Goal: Transaction & Acquisition: Purchase product/service

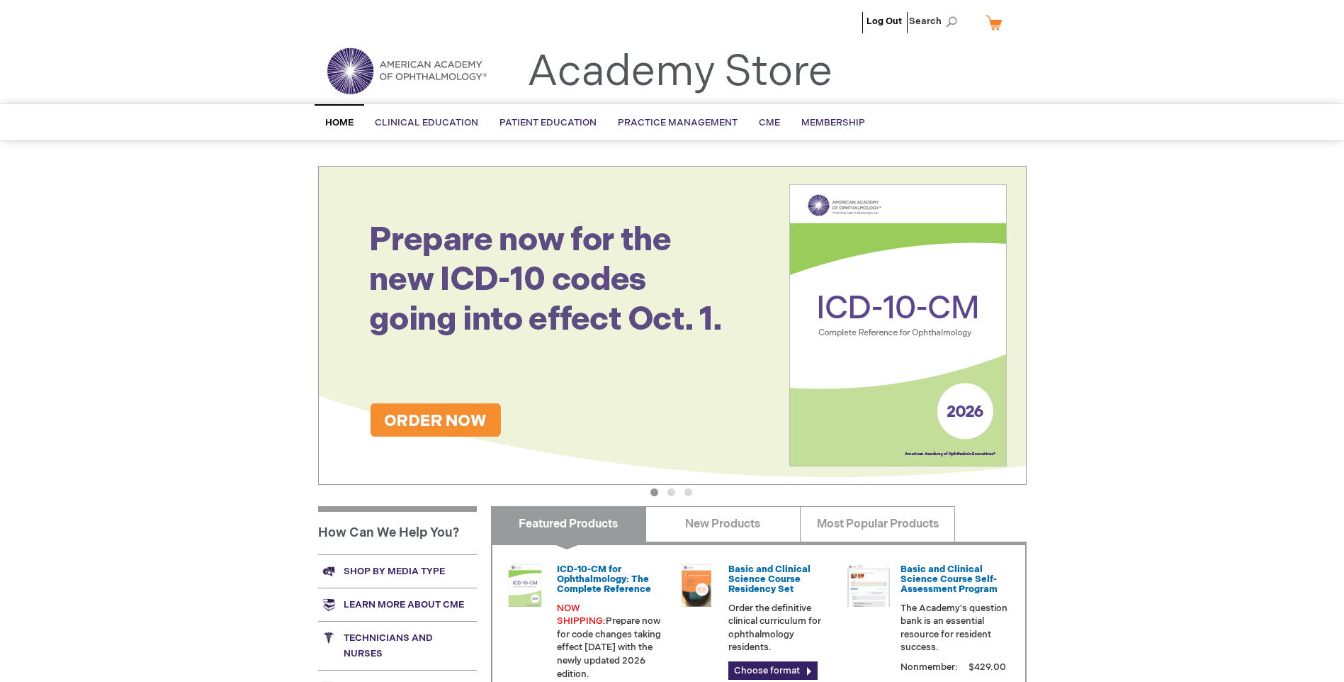
click at [991, 22] on link "My Cart" at bounding box center [1000, 22] width 34 height 25
click at [1086, 214] on div "Log Out Search My Cart CLOSE RECENTLY ADDED ITEM(S) Close There are no items in…" at bounding box center [672, 499] width 1344 height 998
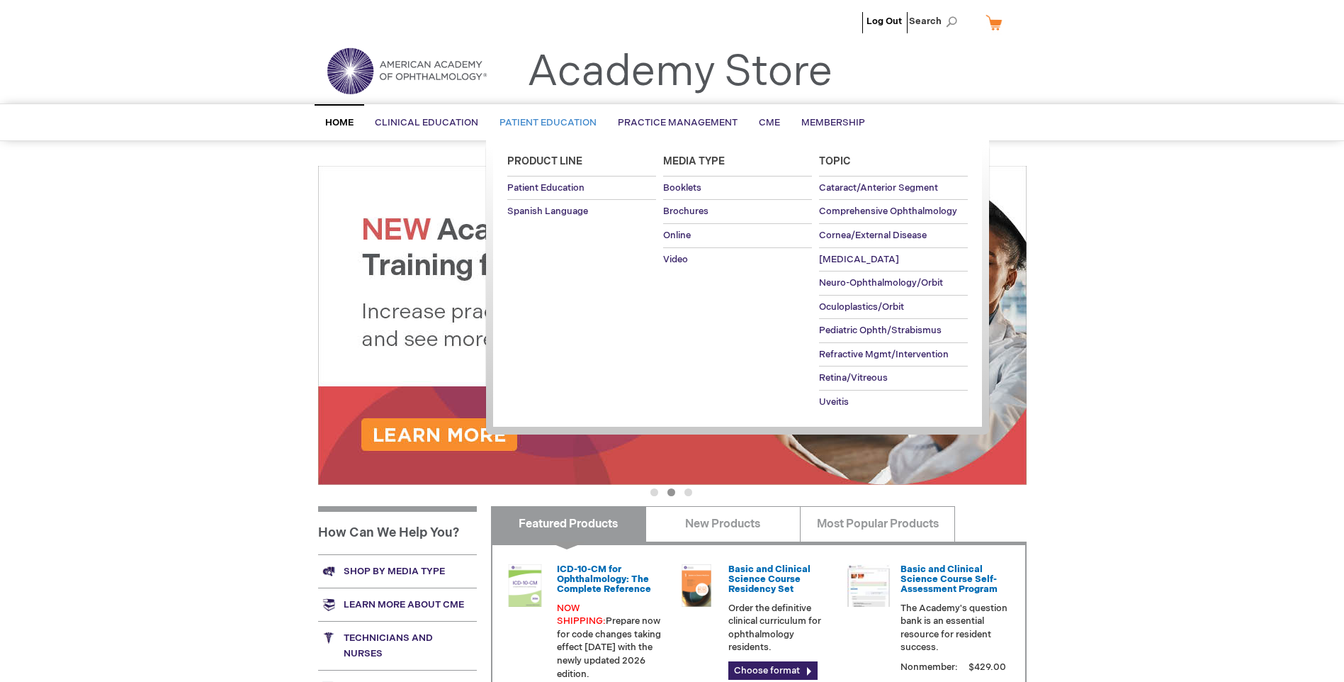
click at [572, 125] on span "Patient Education" at bounding box center [548, 122] width 97 height 11
click at [682, 211] on span "Brochures" at bounding box center [685, 210] width 45 height 11
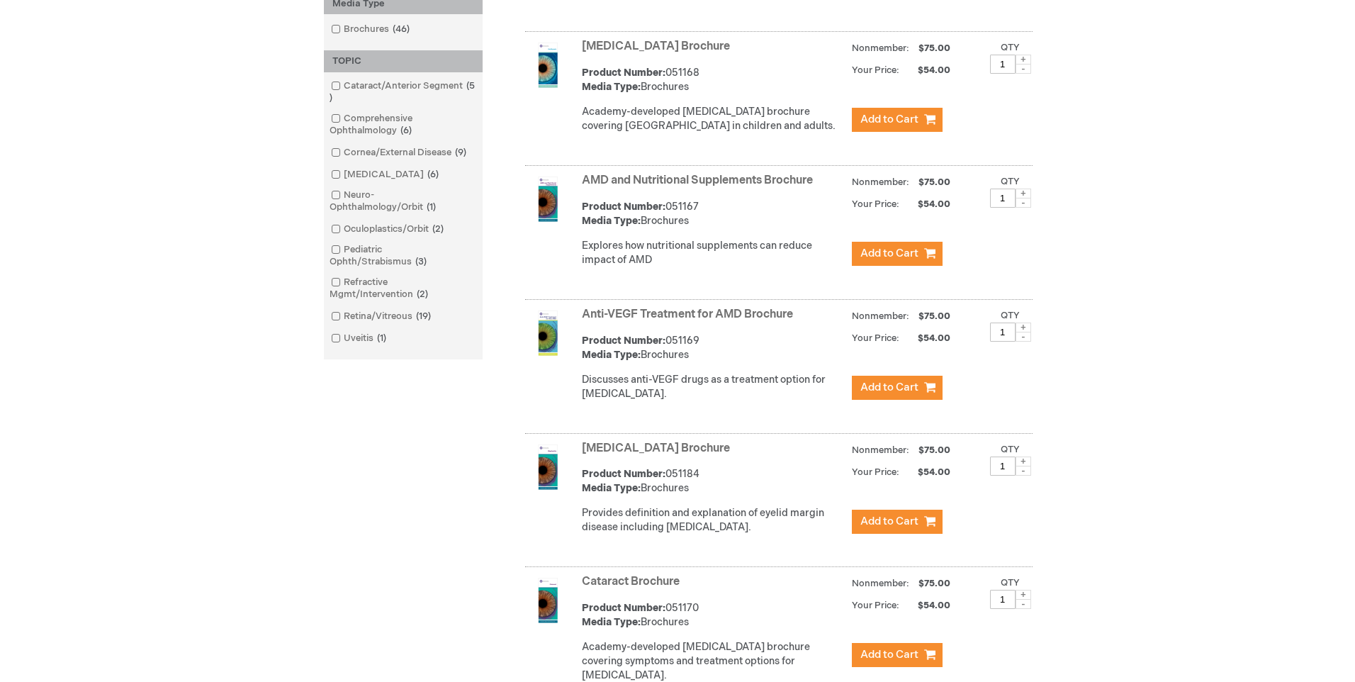
scroll to position [638, 0]
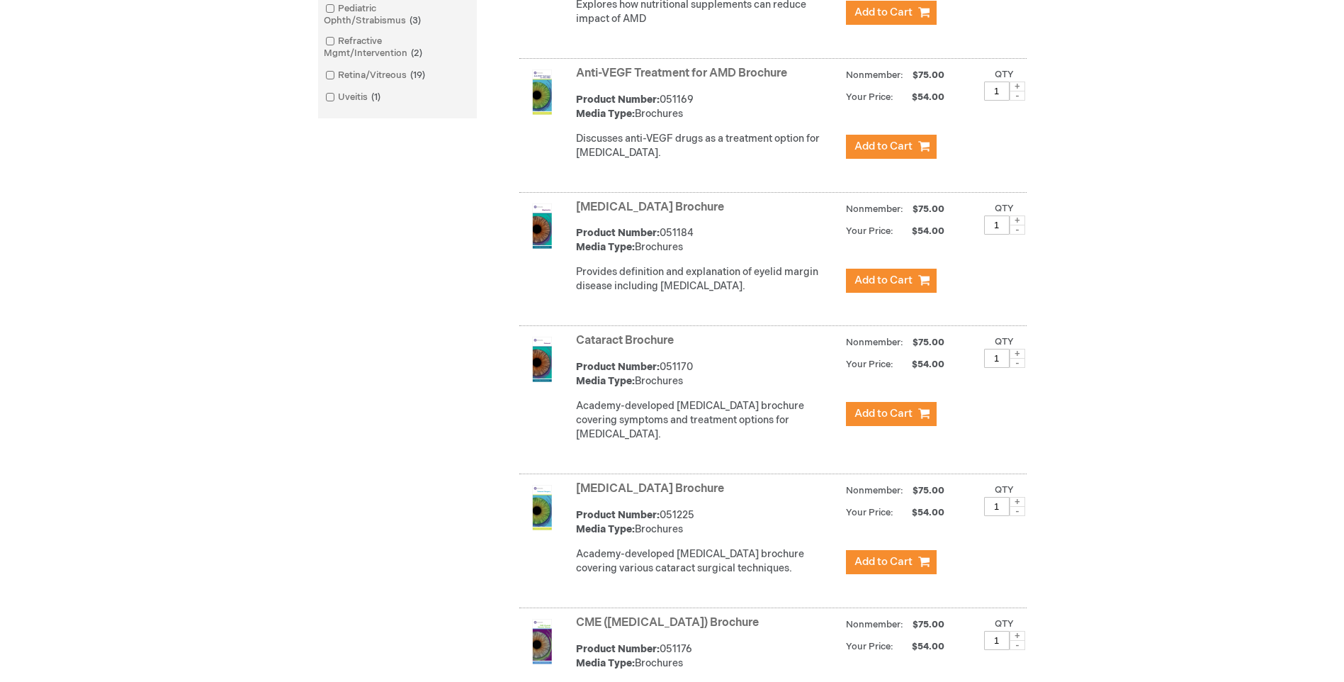
click at [1016, 359] on span at bounding box center [1018, 354] width 16 height 10
type input "2"
click at [906, 420] on span "Add to Cart" at bounding box center [884, 413] width 58 height 13
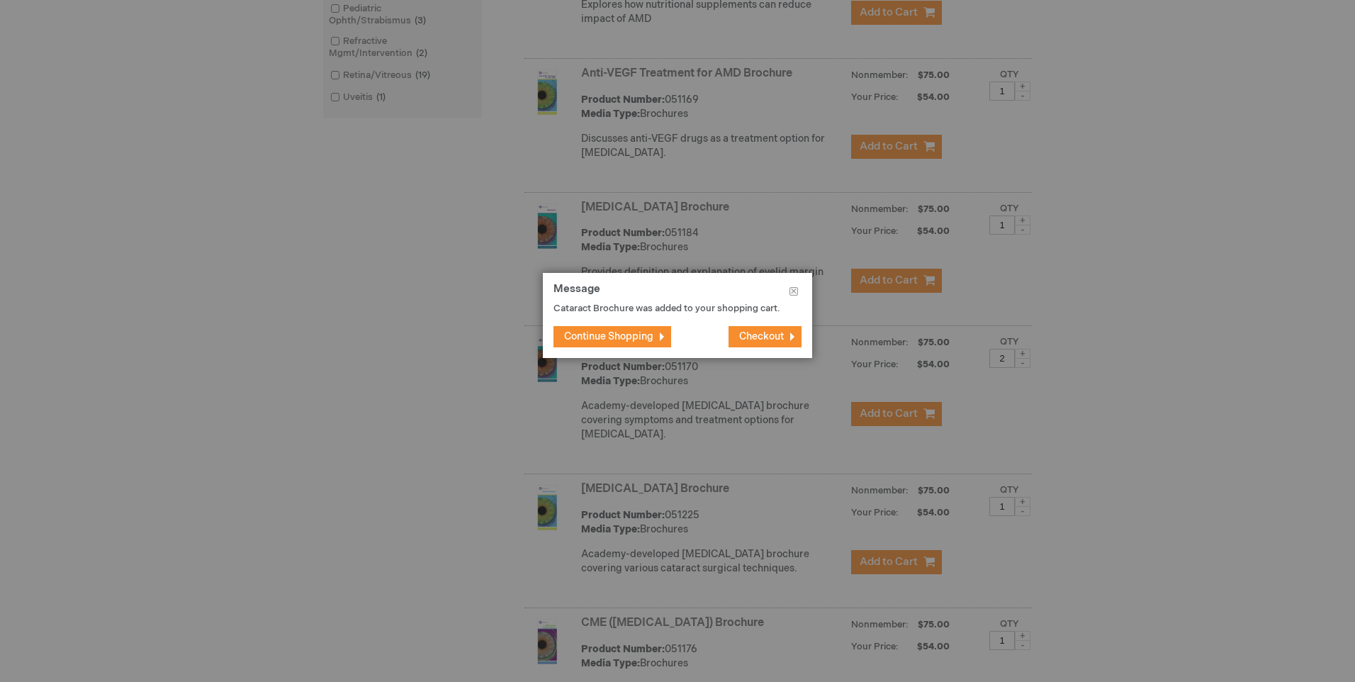
click at [749, 341] on span "Checkout" at bounding box center [761, 336] width 45 height 12
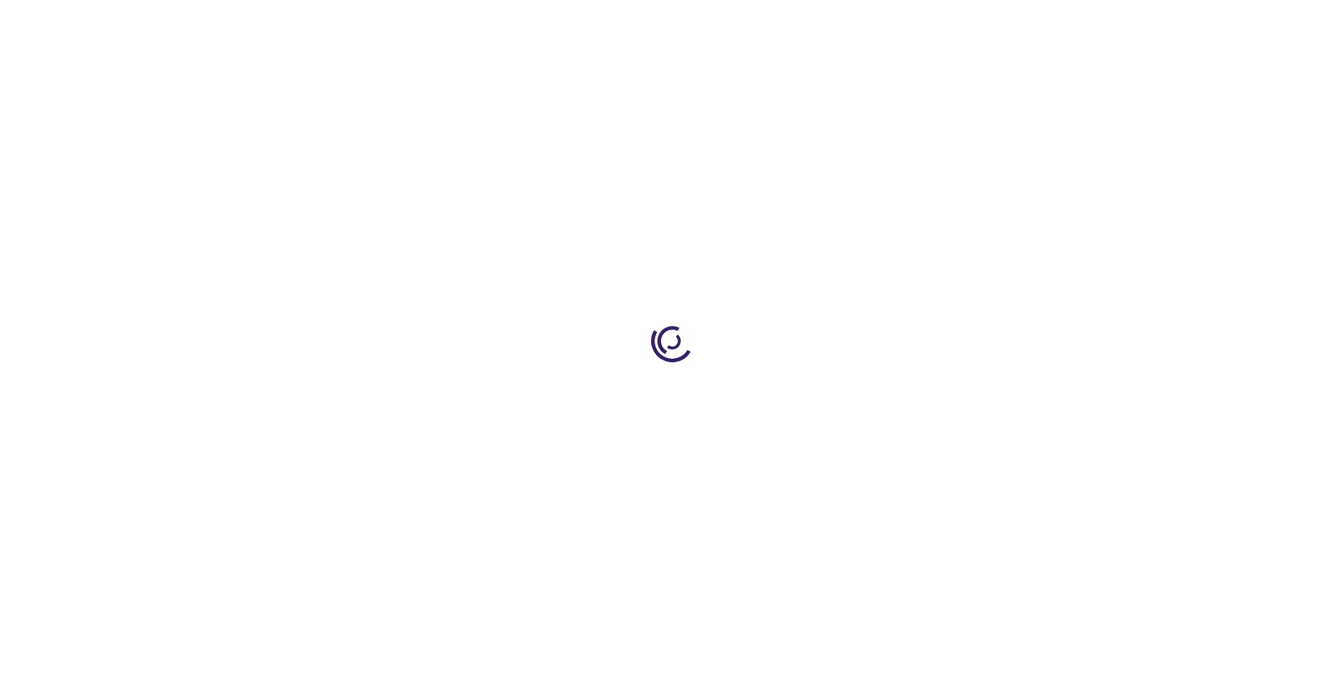
select select "US"
select select "61"
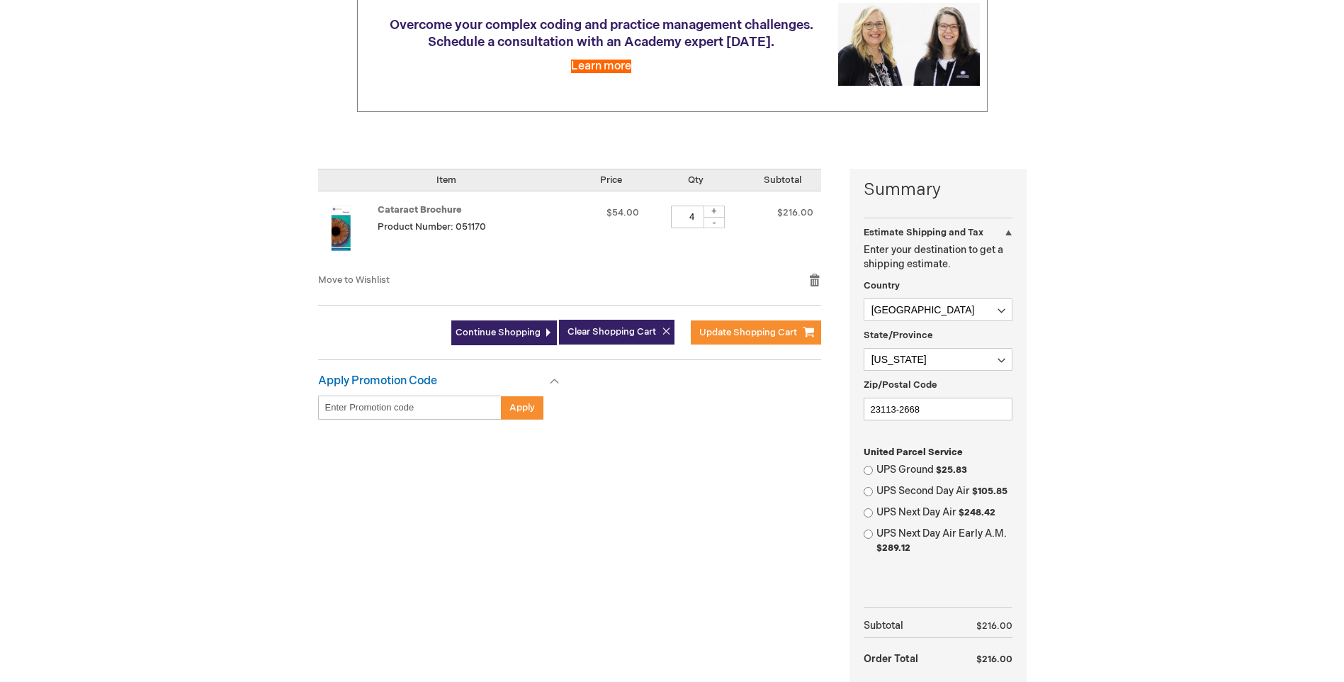
scroll to position [213, 0]
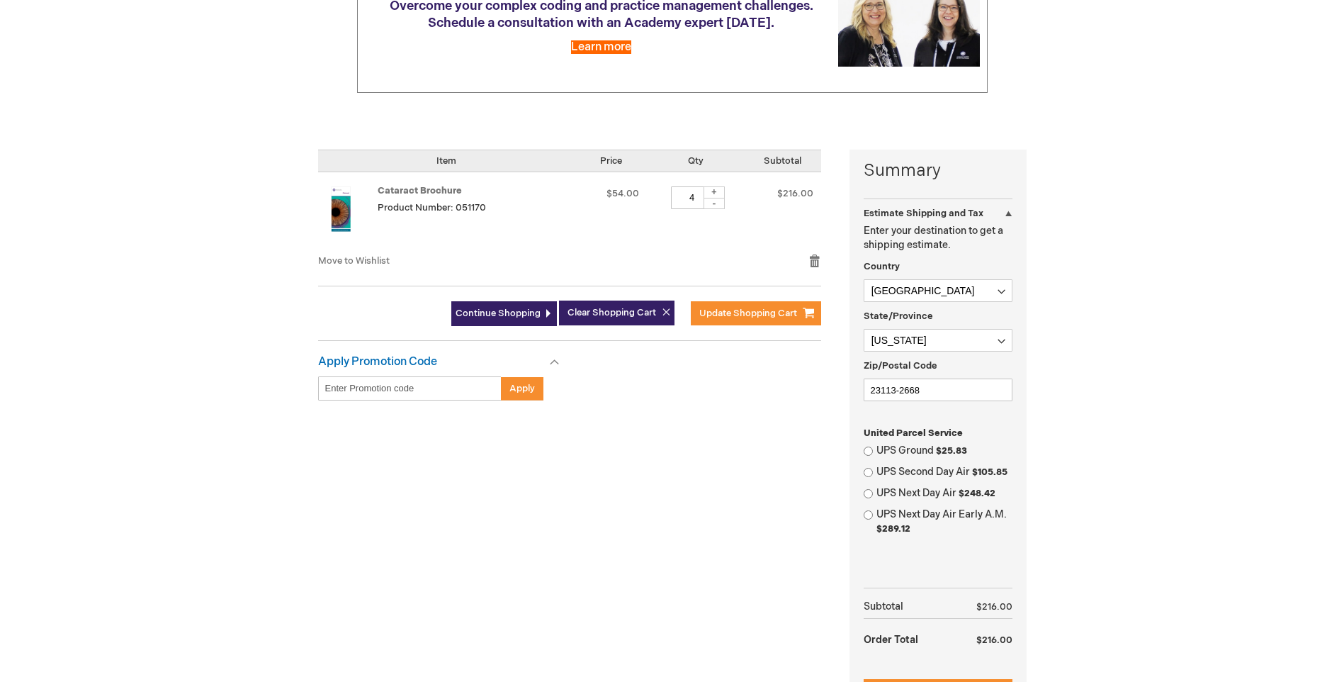
click at [711, 203] on div "-" at bounding box center [714, 203] width 21 height 11
type input "2"
click at [723, 313] on span "Update Shopping Cart" at bounding box center [748, 313] width 98 height 11
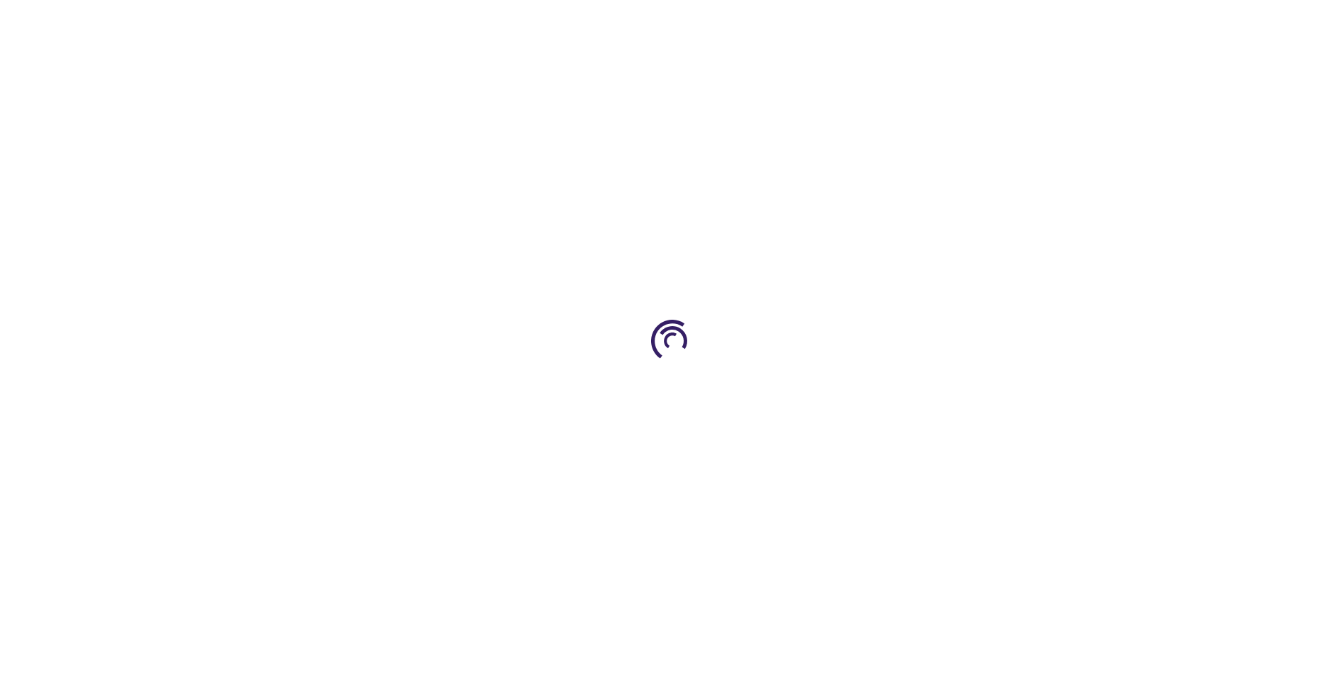
select select "US"
select select "61"
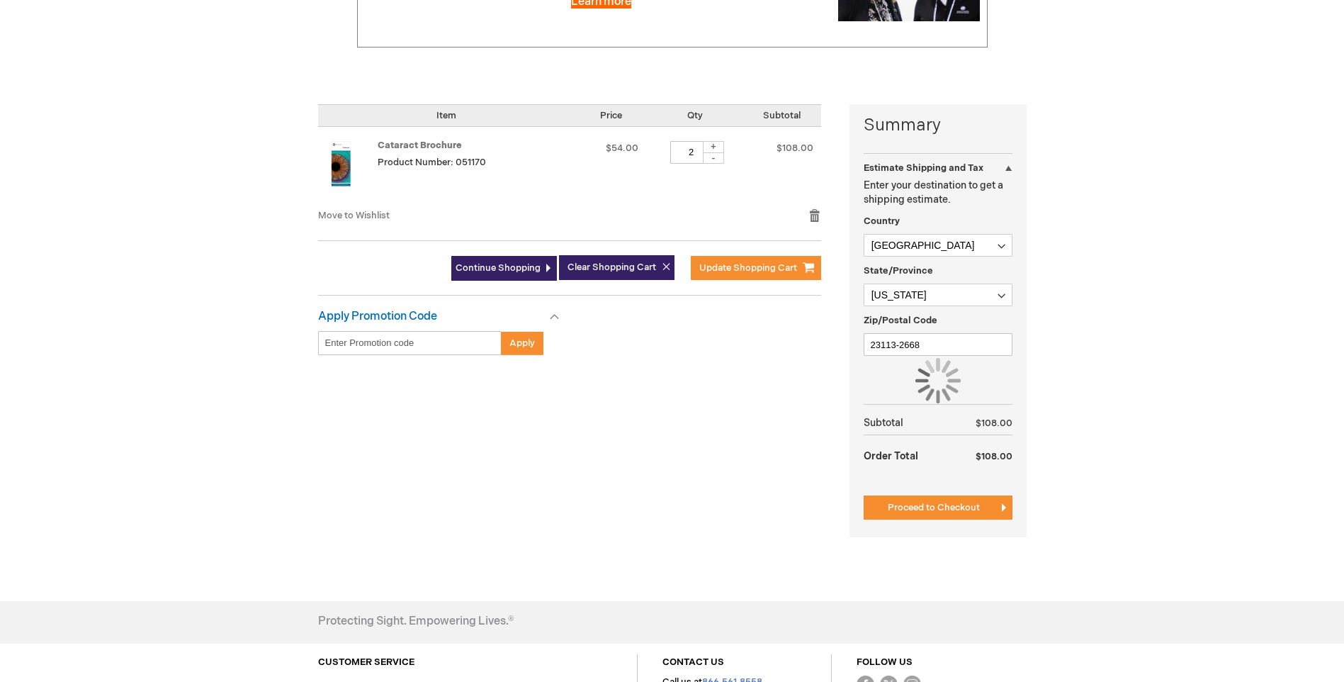
scroll to position [283, 0]
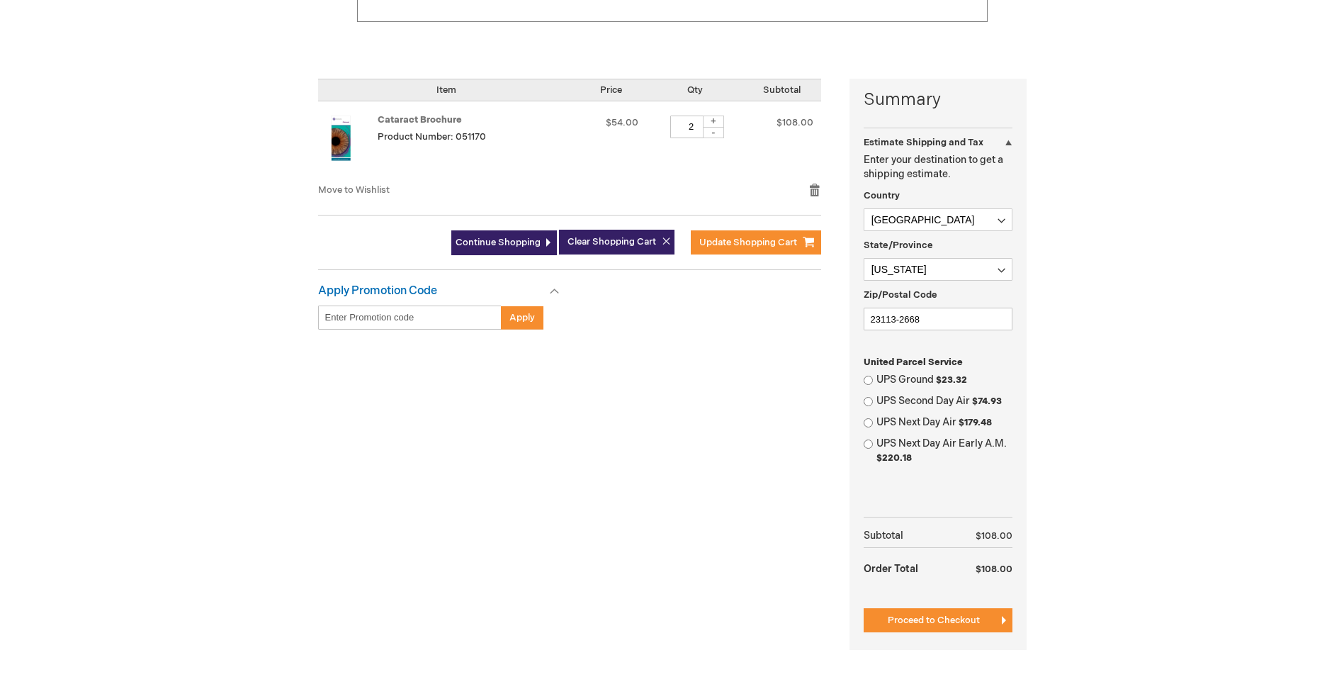
click at [874, 385] on div "UPS Ground $23.32" at bounding box center [938, 380] width 149 height 14
click at [871, 379] on input "UPS Ground $23.32" at bounding box center [868, 380] width 9 height 9
radio input "true"
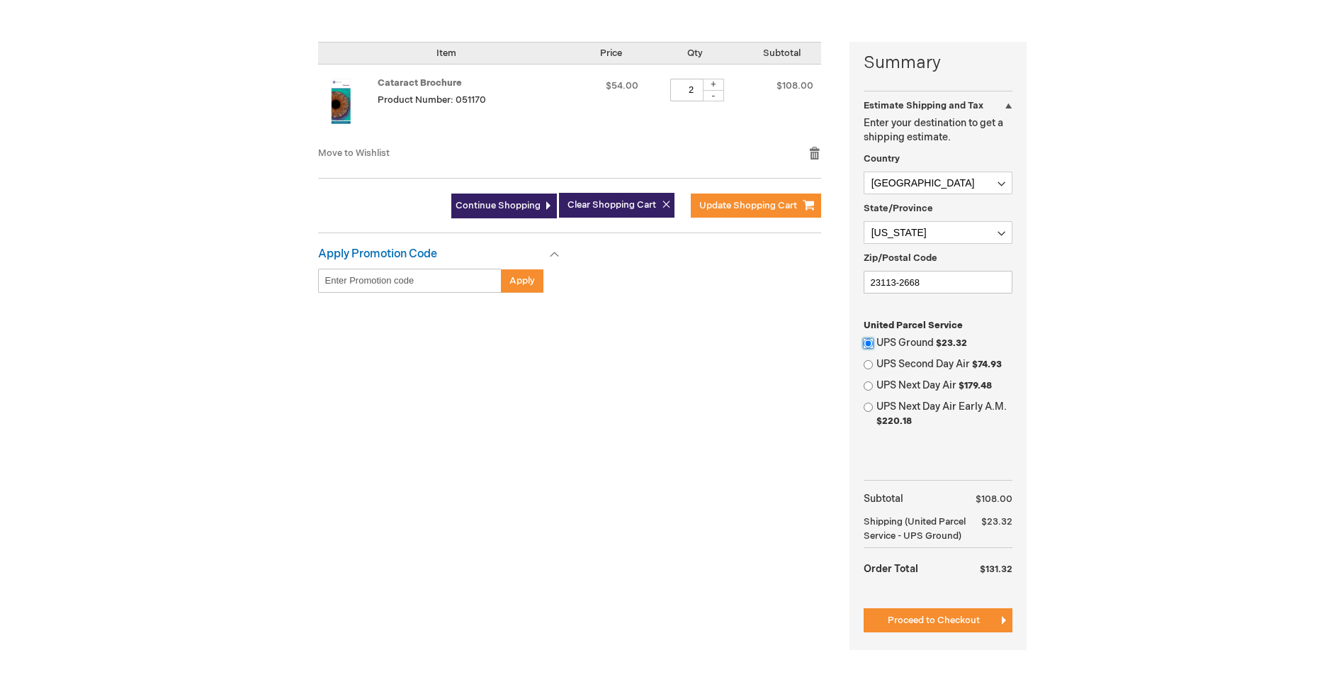
scroll to position [425, 0]
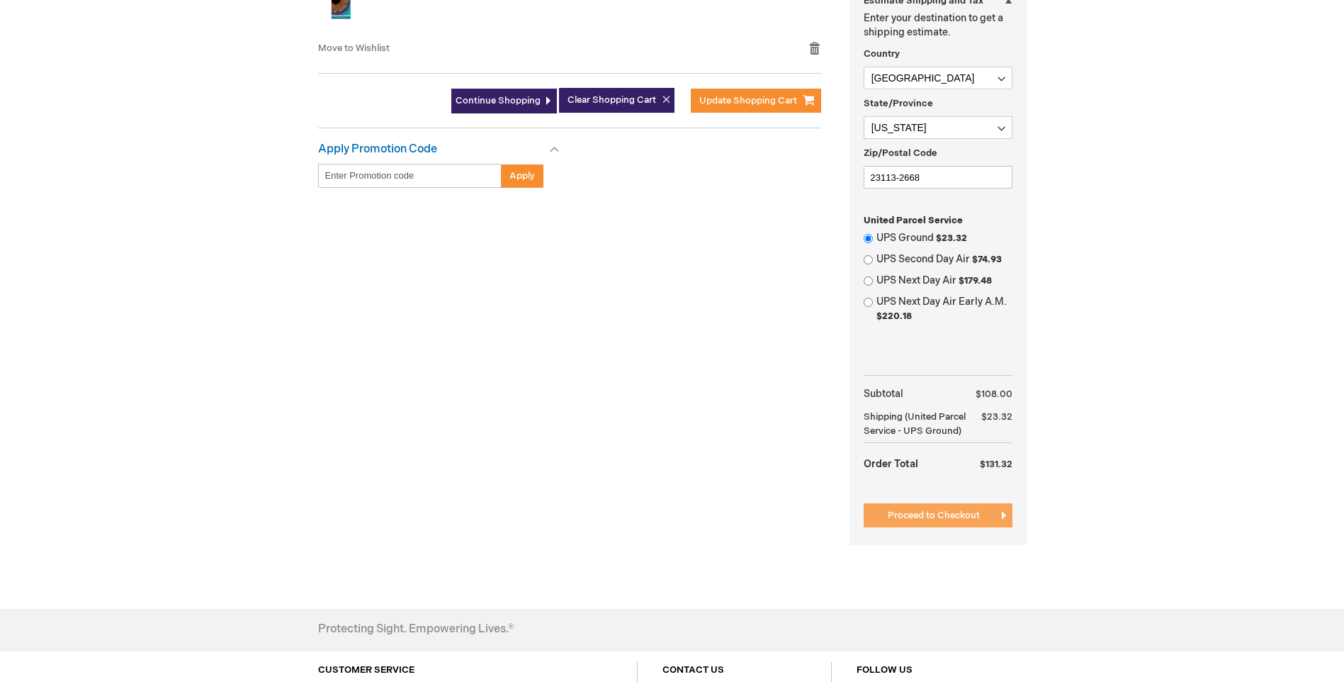
click at [981, 526] on button "Proceed to Checkout" at bounding box center [938, 515] width 149 height 24
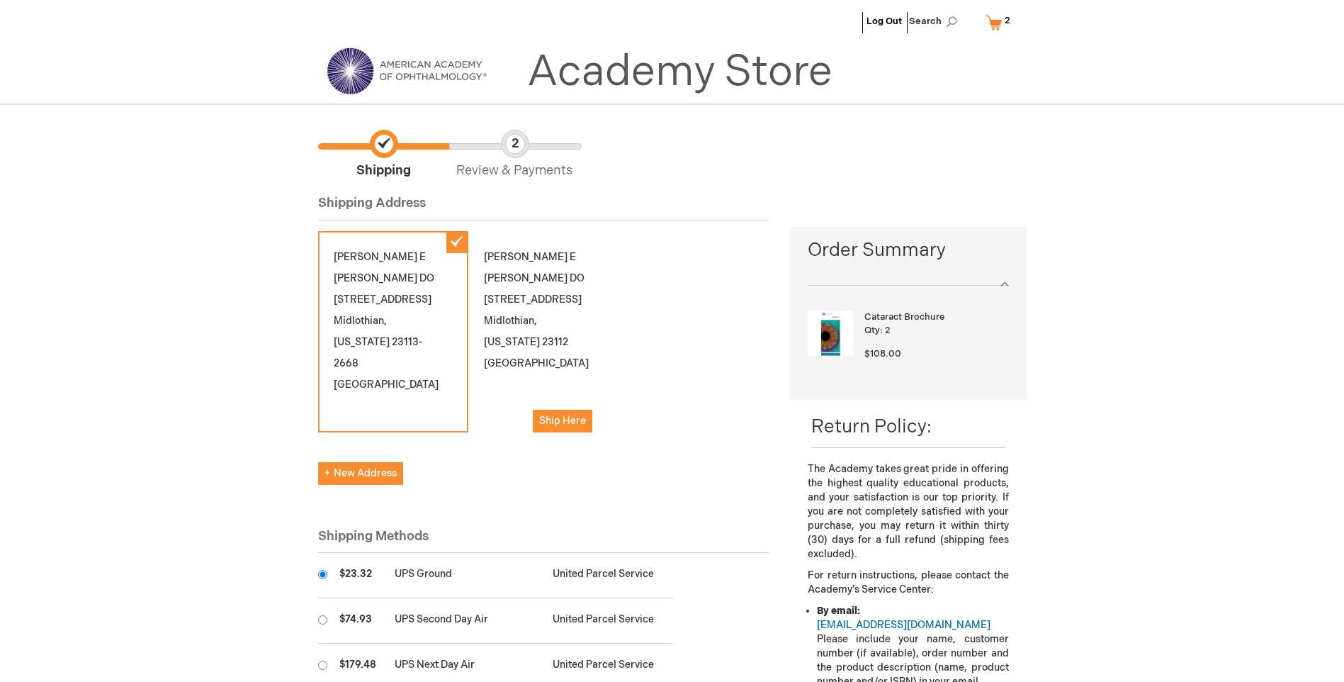
click at [530, 326] on div "[PERSON_NAME] DO [STREET_ADDRESS][US_STATE] Ship Here" at bounding box center [543, 339] width 150 height 217
click at [573, 252] on div "[PERSON_NAME] DO [STREET_ADDRESS][US_STATE] Ship Here" at bounding box center [543, 339] width 150 height 217
click at [527, 368] on div "[PERSON_NAME] DO [STREET_ADDRESS][US_STATE] Ship Here" at bounding box center [543, 339] width 150 height 217
click at [468, 245] on div "[PERSON_NAME] DO [STREET_ADDRESS][US_STATE] Ship Here" at bounding box center [543, 339] width 150 height 217
click at [461, 247] on div "[PERSON_NAME] DO [STREET_ADDRESS][PERSON_NAME][US_STATE]" at bounding box center [393, 331] width 150 height 201
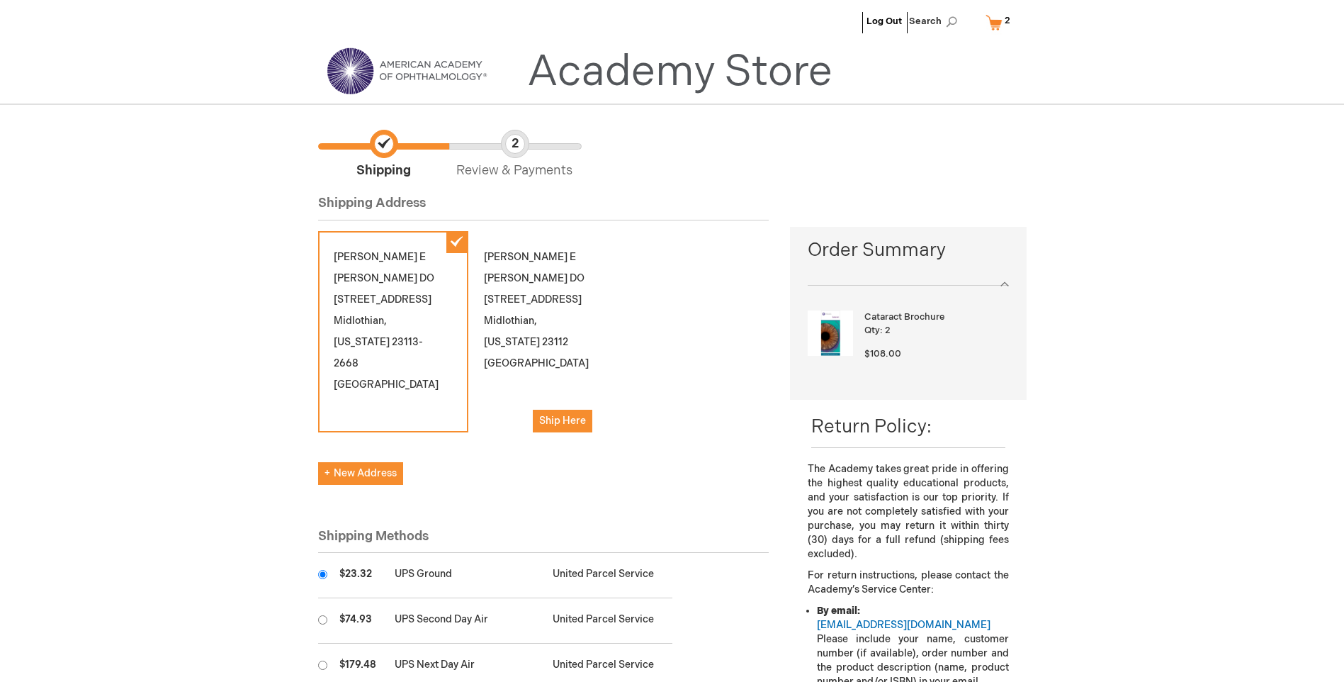
click at [595, 258] on div "[PERSON_NAME] DO [STREET_ADDRESS][US_STATE] Ship Here" at bounding box center [543, 339] width 150 height 217
click at [366, 344] on div "Amanda E Gibson DO 12648 Grendon Dr Midlothian , Virginia 23113-2668 United Sta…" at bounding box center [393, 331] width 150 height 201
click at [465, 242] on div "Amanda E Gibson DO 12648 Grendon Dr Midlothian , Virginia 23113-2668 United Sta…" at bounding box center [393, 331] width 150 height 201
click at [455, 243] on div "Amanda E Gibson DO 12648 Grendon Dr Midlothian , Virginia 23113-2668 United Sta…" at bounding box center [393, 331] width 150 height 201
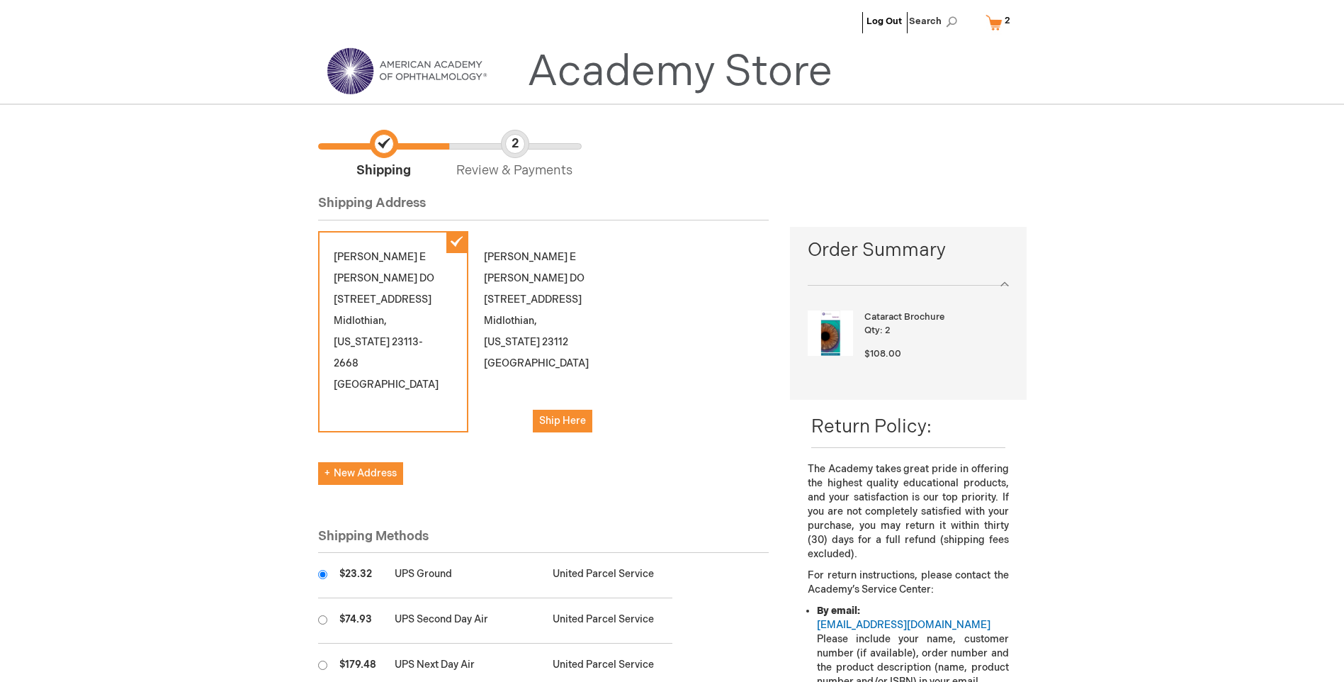
click at [500, 260] on div "Amanda E Gibson DO 2385 Colony Crossing Place Midlothian , Virginia 23112 Unite…" at bounding box center [543, 339] width 150 height 217
drag, startPoint x: 500, startPoint y: 260, endPoint x: 559, endPoint y: 269, distance: 59.5
click at [559, 269] on div "Amanda E Gibson DO 2385 Colony Crossing Place Midlothian , Virginia 23112 Unite…" at bounding box center [543, 339] width 150 height 217
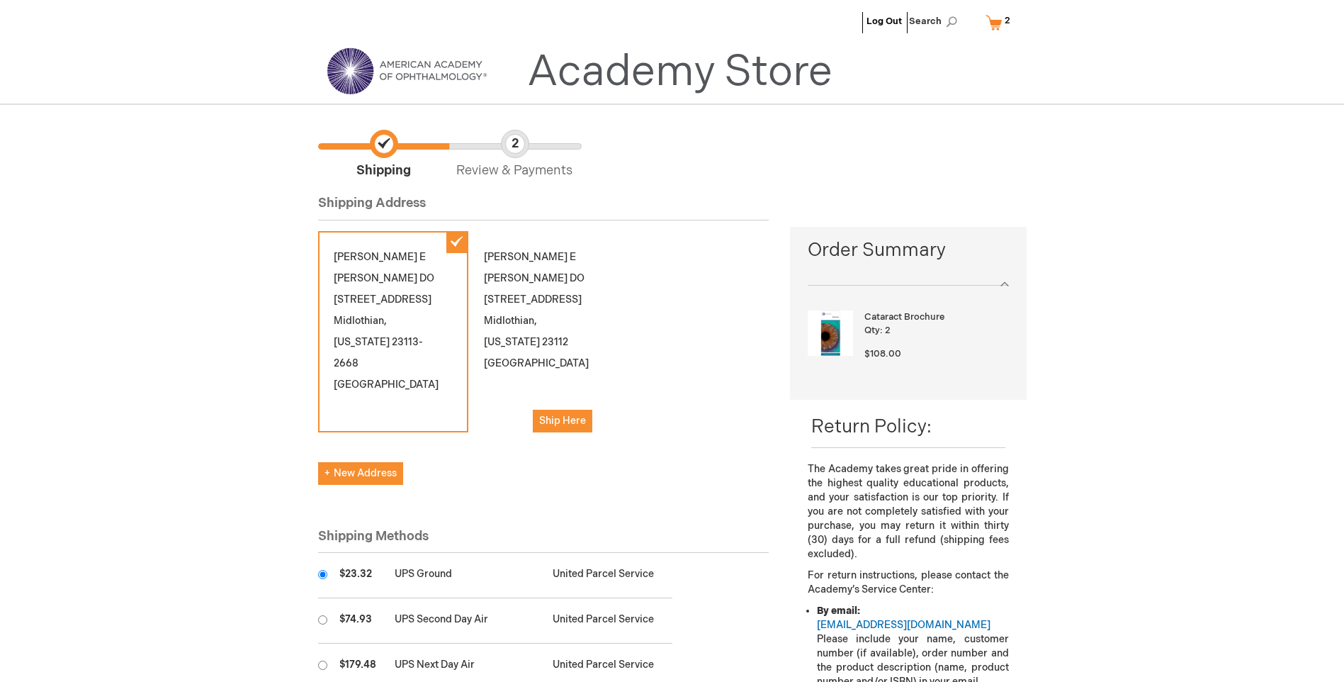
click at [559, 269] on div "Amanda E Gibson DO 2385 Colony Crossing Place Midlothian , Virginia 23112 Unite…" at bounding box center [543, 339] width 150 height 217
click at [738, 295] on div "Amanda E Gibson DO 12648 Grendon Dr Midlothian , Virginia 23113-2668 United Sta…" at bounding box center [543, 346] width 451 height 231
click at [591, 410] on button "Ship Here" at bounding box center [563, 421] width 60 height 23
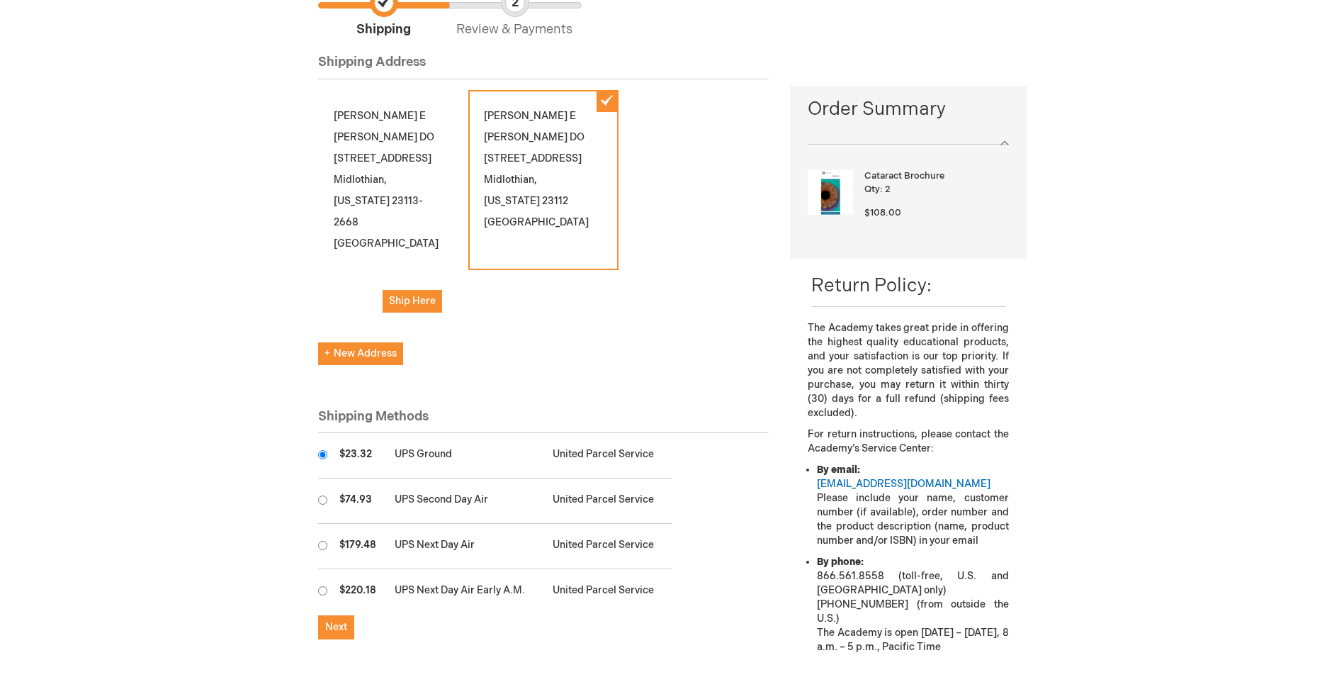
scroll to position [142, 0]
click at [351, 614] on button "Next" at bounding box center [336, 626] width 36 height 24
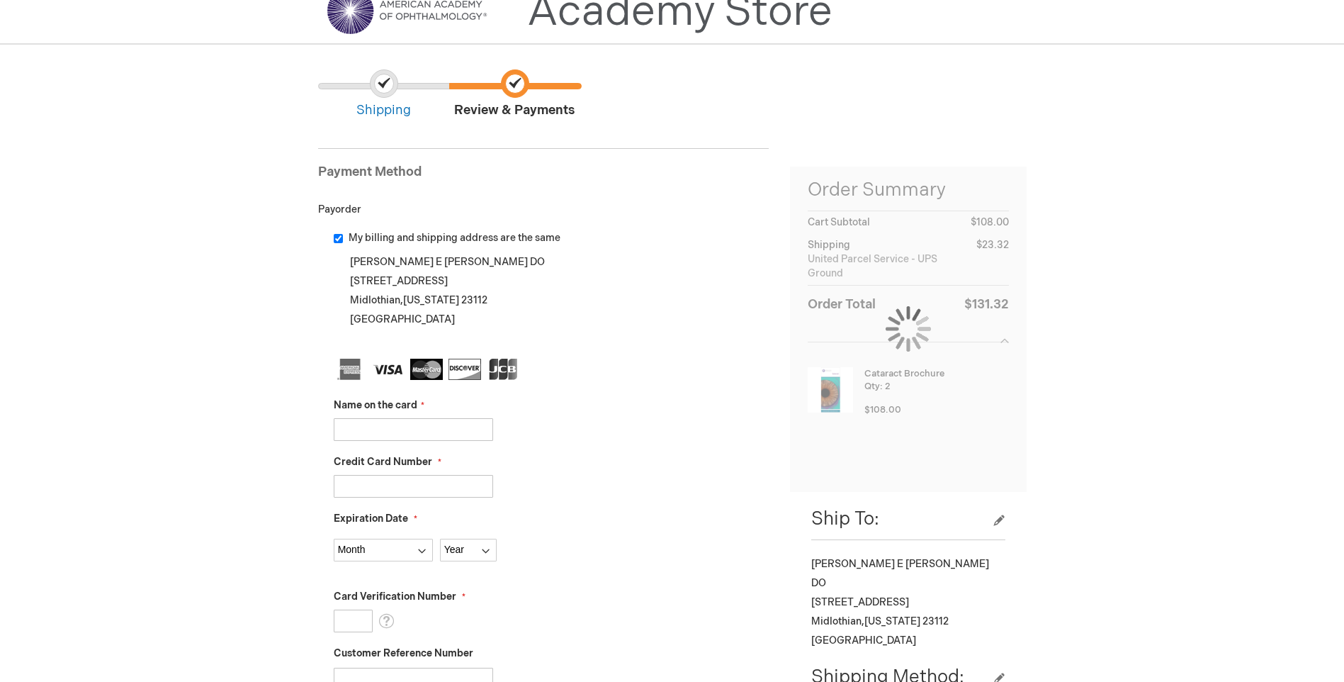
scroll to position [142, 0]
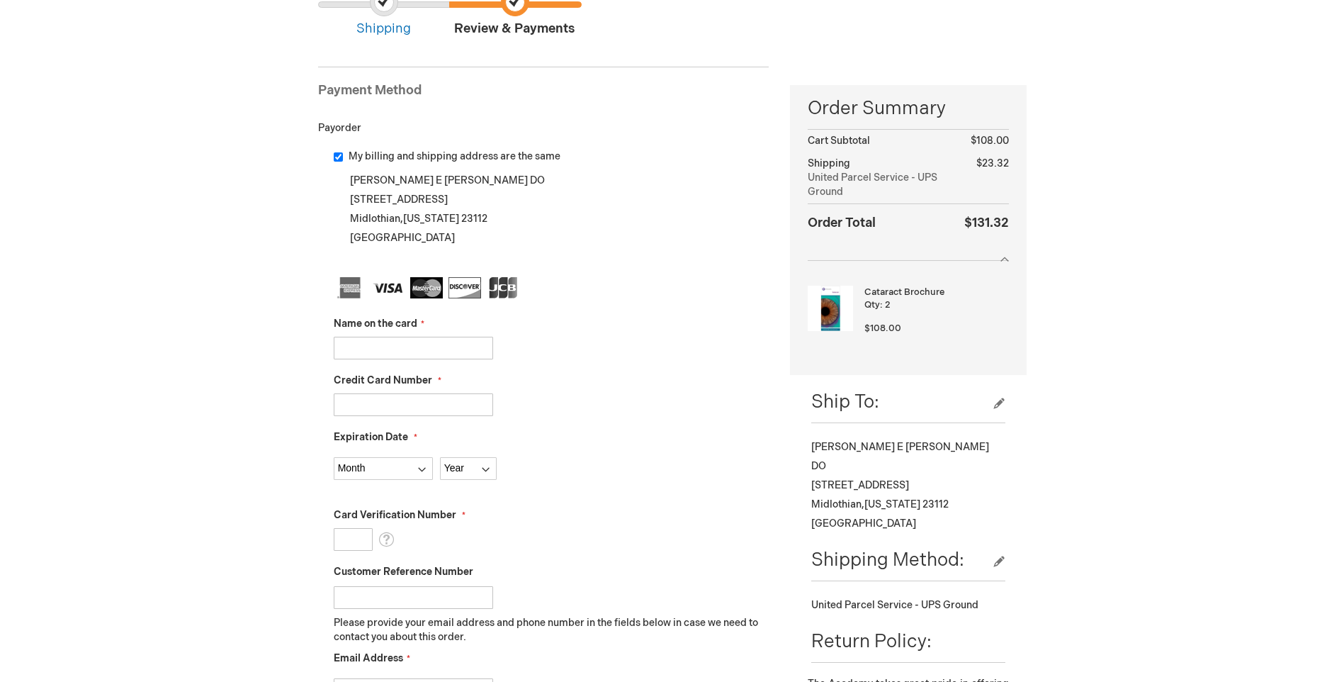
click at [484, 354] on input "Name on the card" at bounding box center [413, 348] width 159 height 23
click at [476, 344] on input "Name on the card" at bounding box center [413, 348] width 159 height 23
type input "4865608270249853"
click at [390, 407] on input "Credit Card Number" at bounding box center [413, 404] width 159 height 23
drag, startPoint x: 451, startPoint y: 357, endPoint x: 221, endPoint y: 356, distance: 229.6
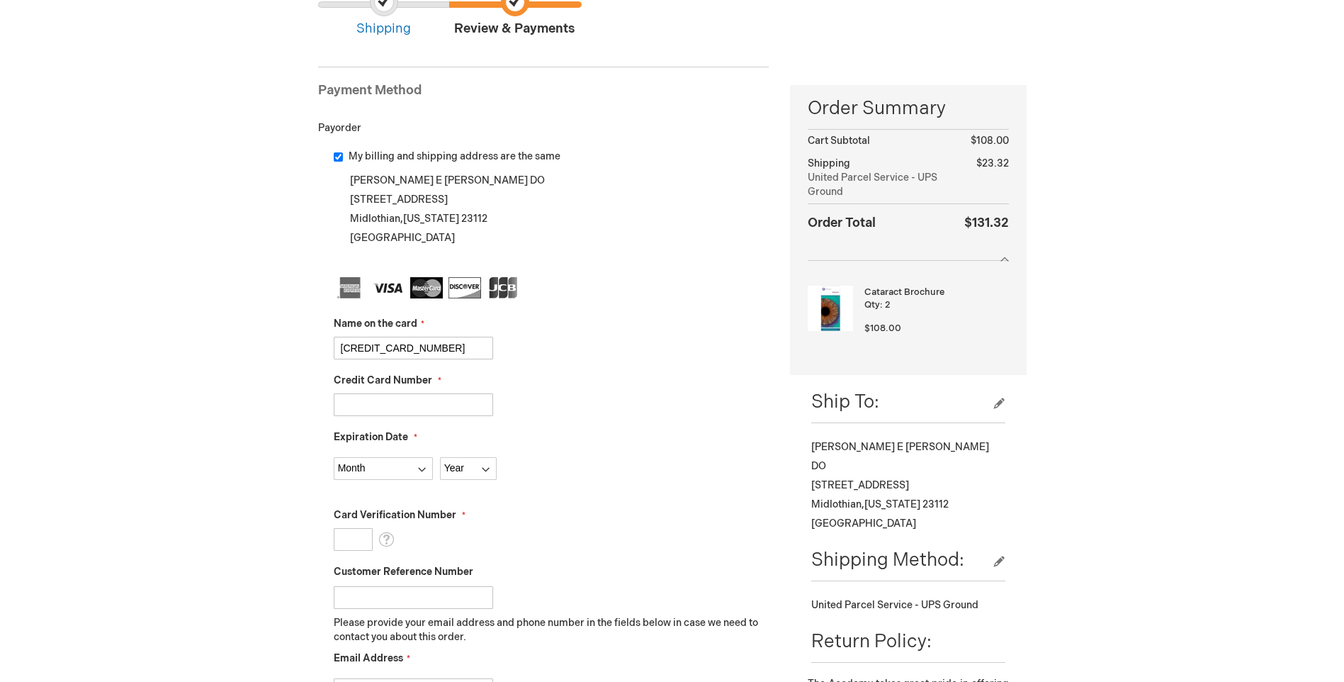
click at [221, 356] on div "Log Out Search My Cart 2 2 items CLOSE RECENTLY ADDED ITEM(S) Close Recently ad…" at bounding box center [672, 592] width 1344 height 1468
type input "Brittany Diaz"
click at [473, 421] on fieldset "Name on the card Brittany Diaz Credit Card Number Expiration Date Month 01 - Ja…" at bounding box center [552, 528] width 436 height 502
click at [473, 405] on input "Credit Card Number" at bounding box center [413, 404] width 159 height 23
type input "4865608270249853"
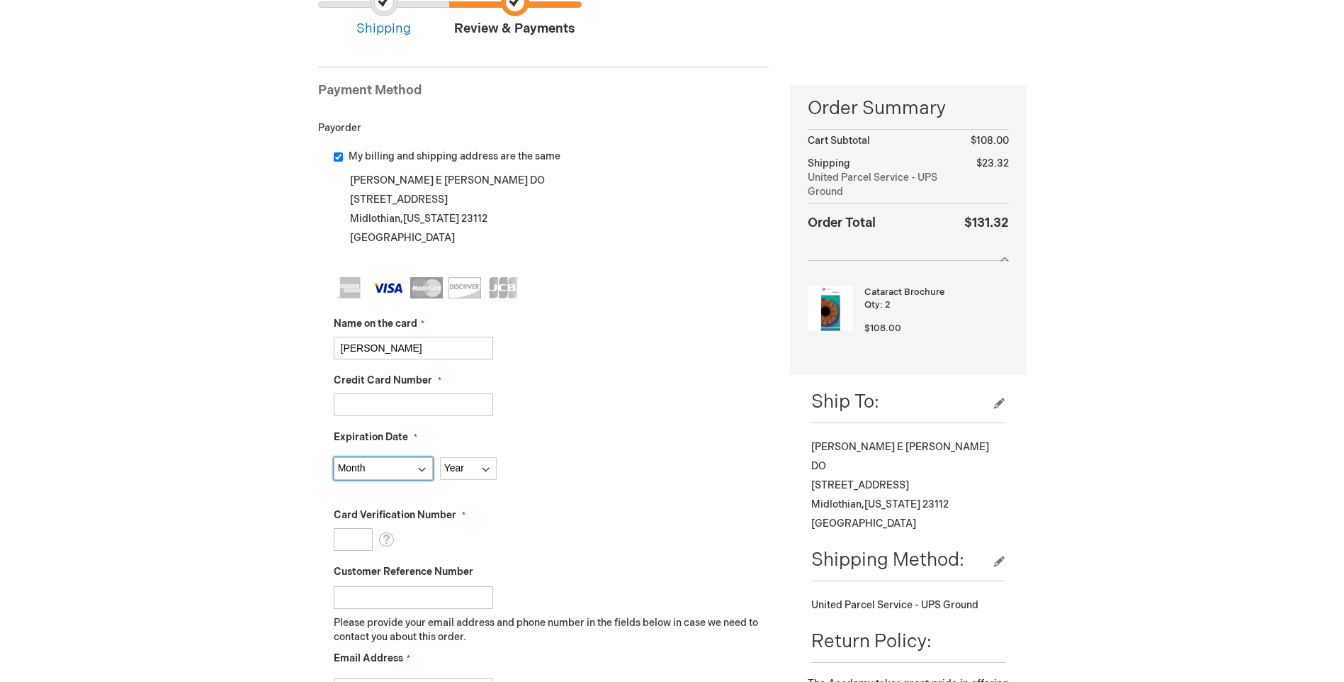
click at [397, 471] on select "Month 01 - January 02 - February 03 - March 04 - April 05 - May 06 - June 07 - …" at bounding box center [383, 468] width 99 height 23
select select "8"
click at [334, 457] on select "Month 01 - January 02 - February 03 - March 04 - April 05 - May 06 - June 07 - …" at bounding box center [383, 468] width 99 height 23
click at [454, 468] on select "Year 2025 2026 2027 2028 2029 2030 2031 2032 2033 2034 2035" at bounding box center [468, 468] width 57 height 23
select select "2028"
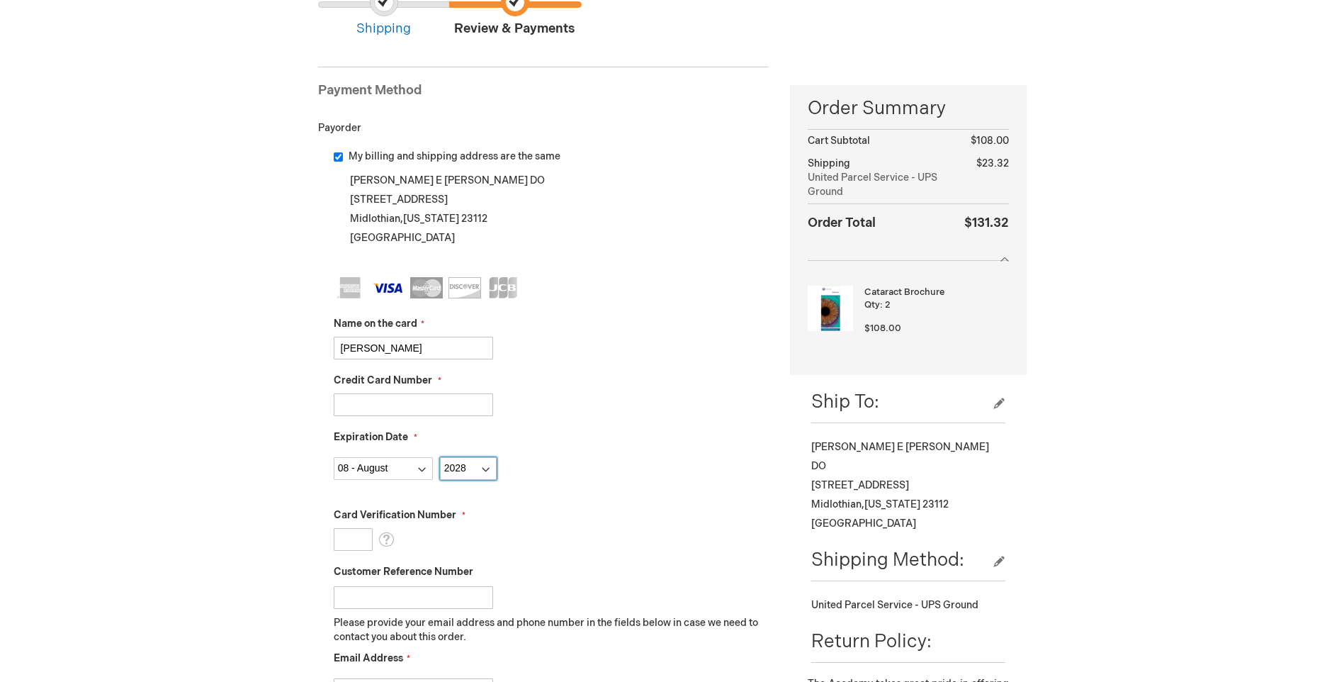
click at [440, 457] on select "Year 2025 2026 2027 2028 2029 2030 2031 2032 2033 2034 2035" at bounding box center [468, 468] width 57 height 23
click at [350, 536] on input "Card Verification Number" at bounding box center [353, 539] width 39 height 23
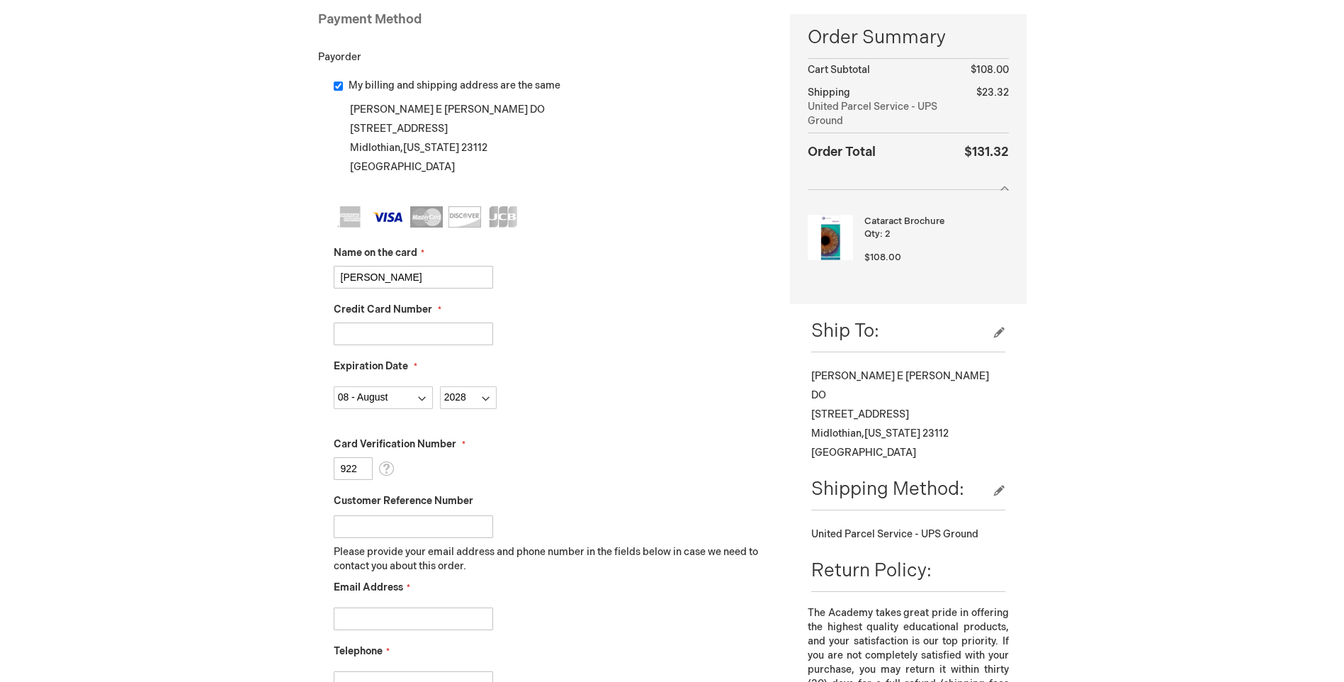
type input "922"
click at [395, 534] on input "Customer Reference Number" at bounding box center [413, 526] width 159 height 23
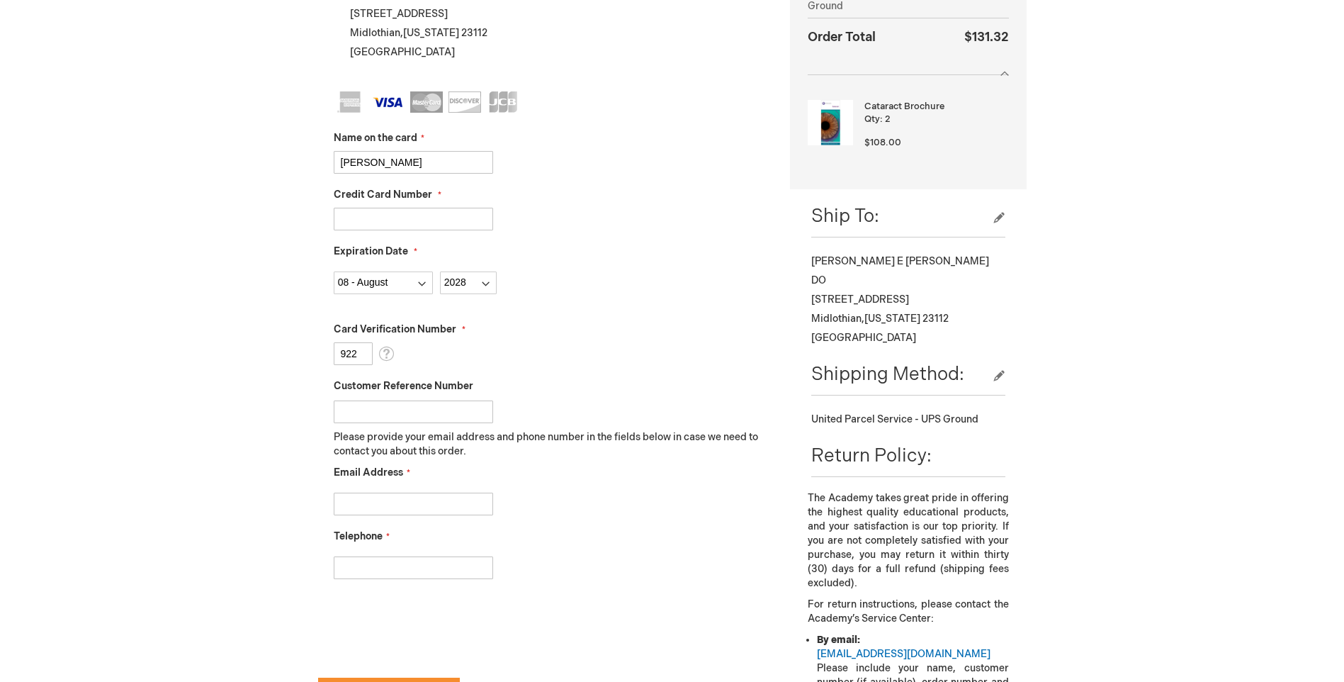
scroll to position [354, 0]
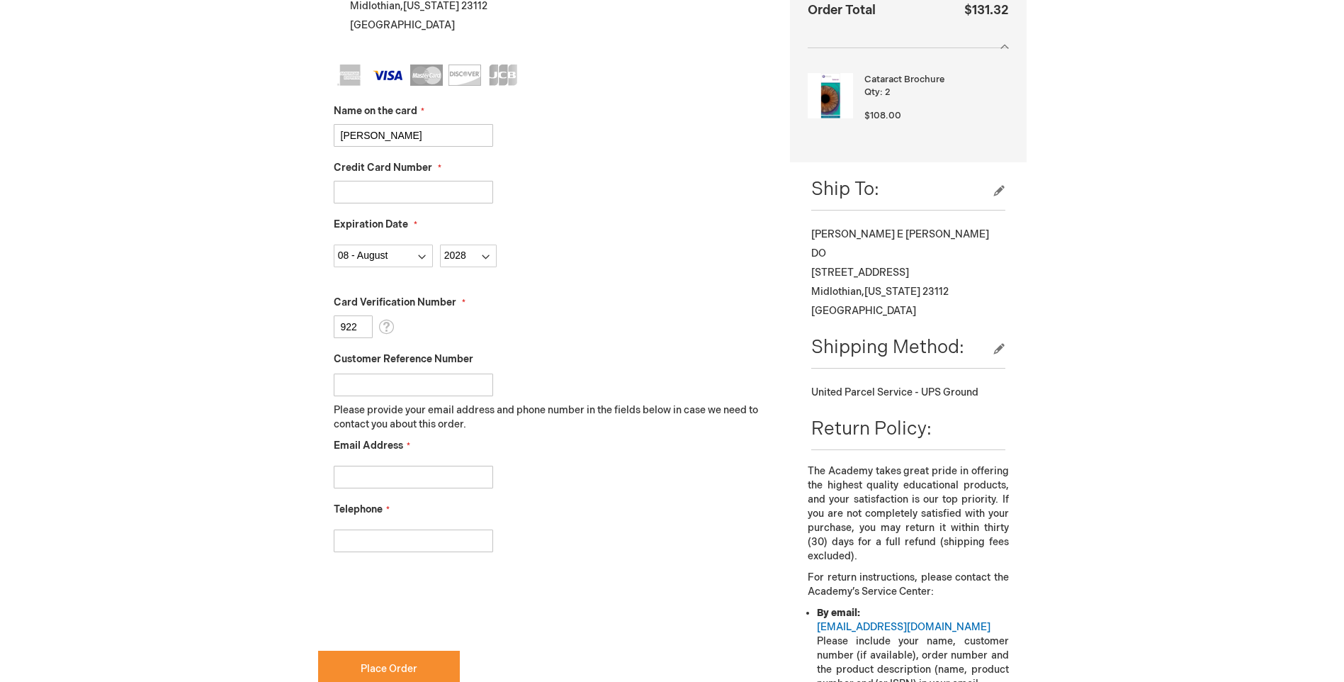
click at [412, 473] on input "Email Address" at bounding box center [413, 477] width 159 height 23
type input "bdiaz@atlanticvisionpartners.com"
type input "8602308847"
checkbox input "true"
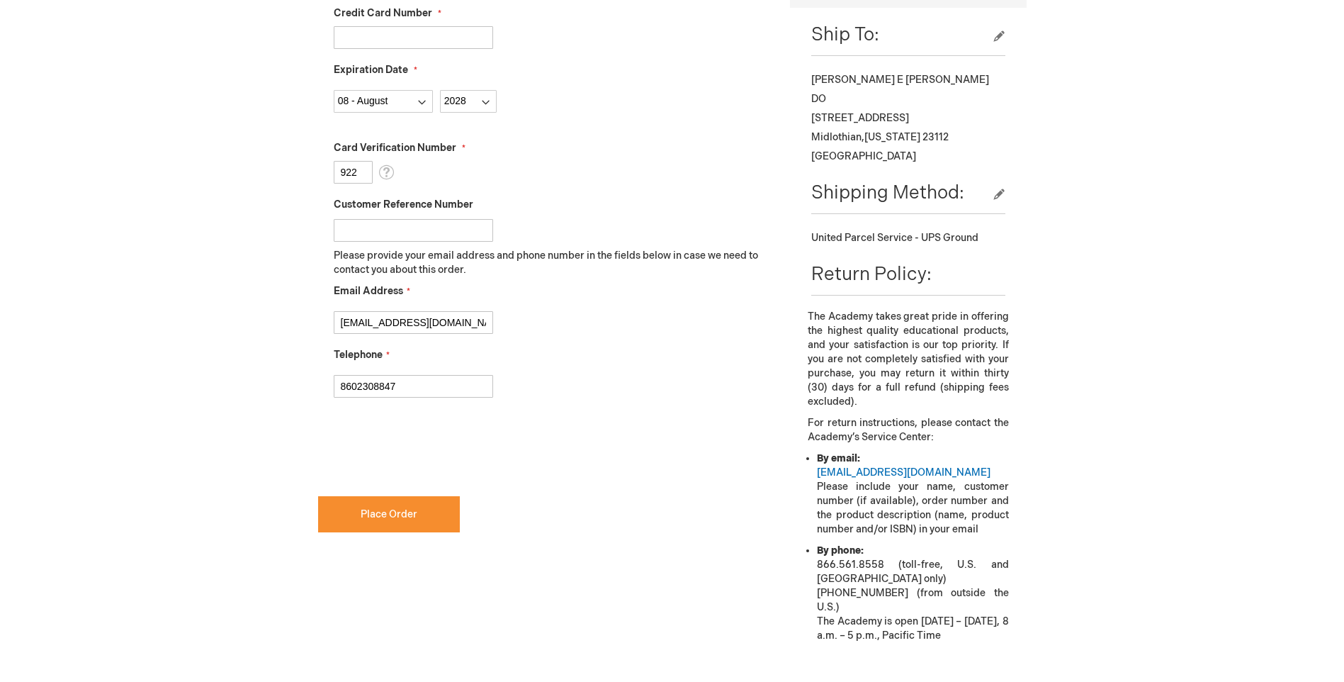
scroll to position [567, 0]
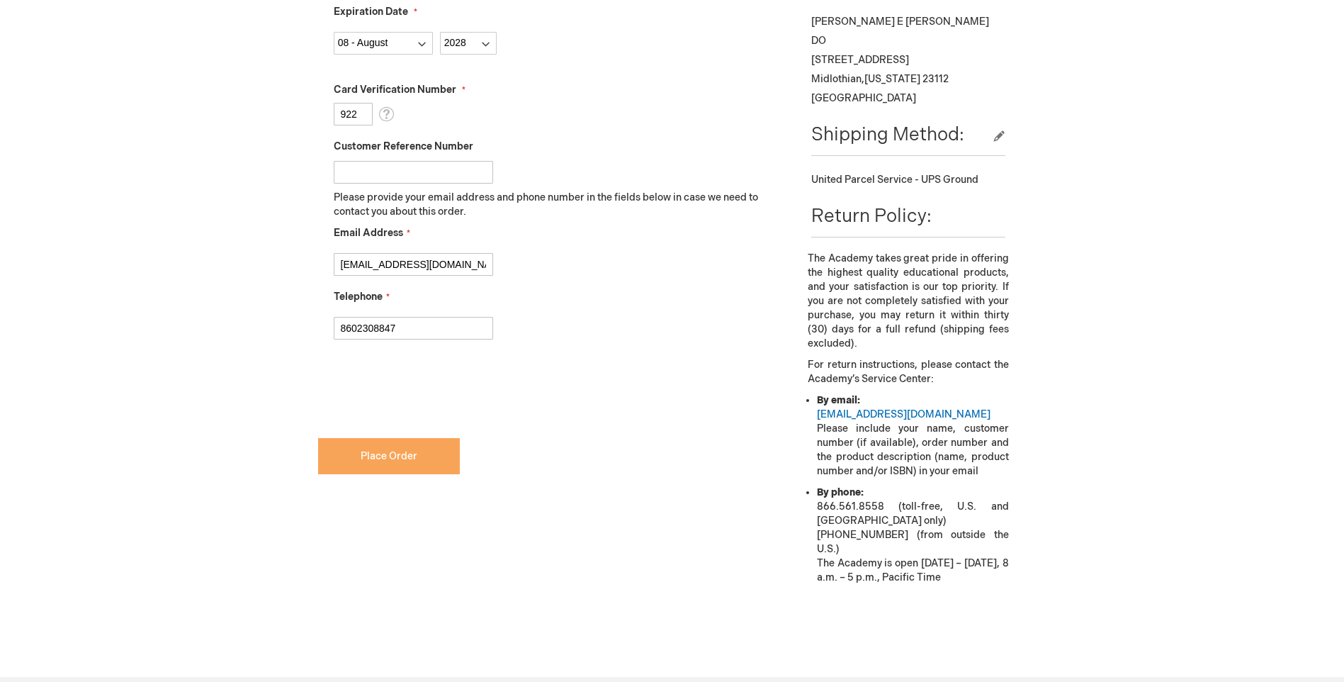
click at [424, 466] on button "Place Order" at bounding box center [389, 456] width 142 height 36
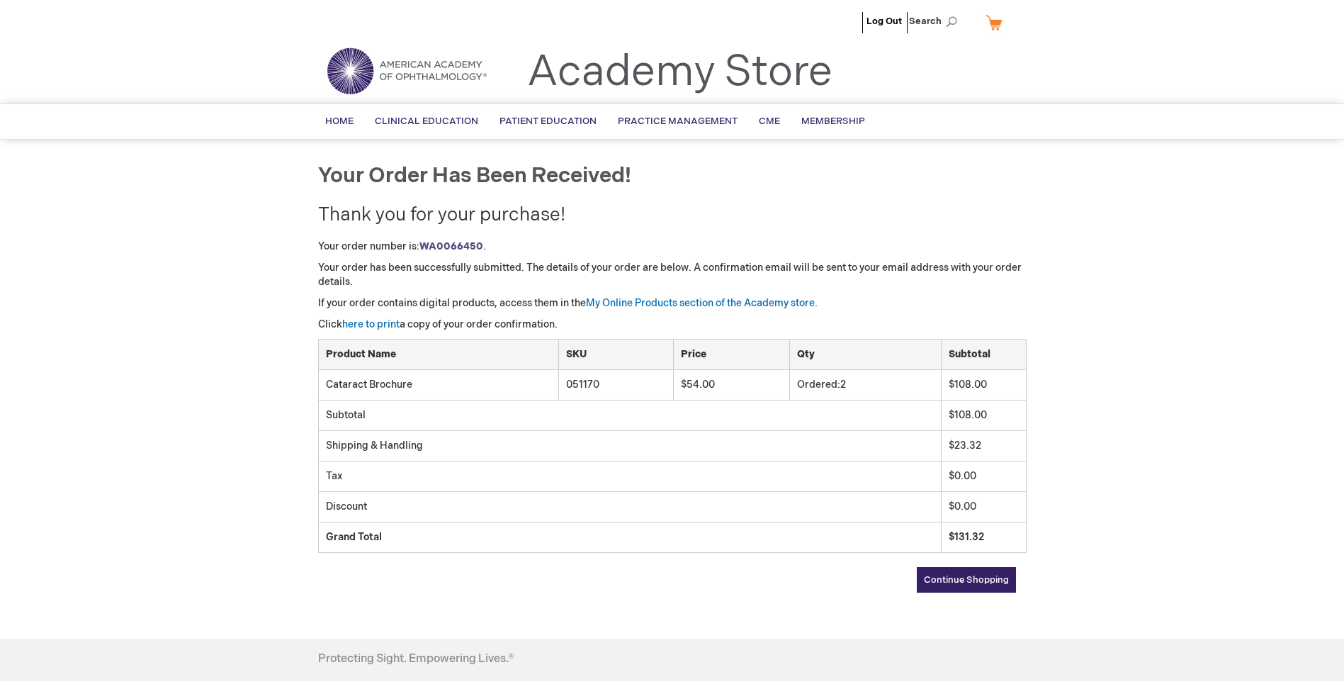
click at [475, 244] on strong "WA0066450" at bounding box center [452, 246] width 64 height 12
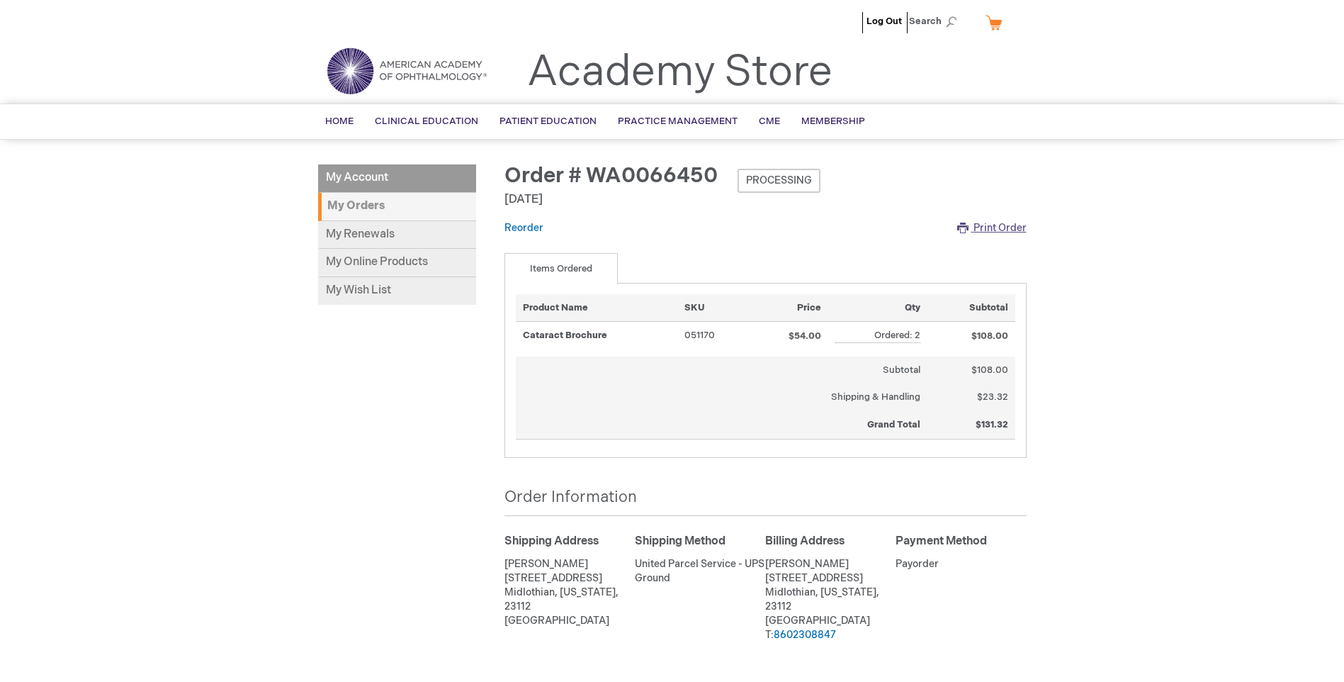
click at [996, 232] on span "Print Order" at bounding box center [1000, 228] width 53 height 12
click at [894, 18] on link "Log Out" at bounding box center [884, 21] width 35 height 11
